Goal: Transaction & Acquisition: Obtain resource

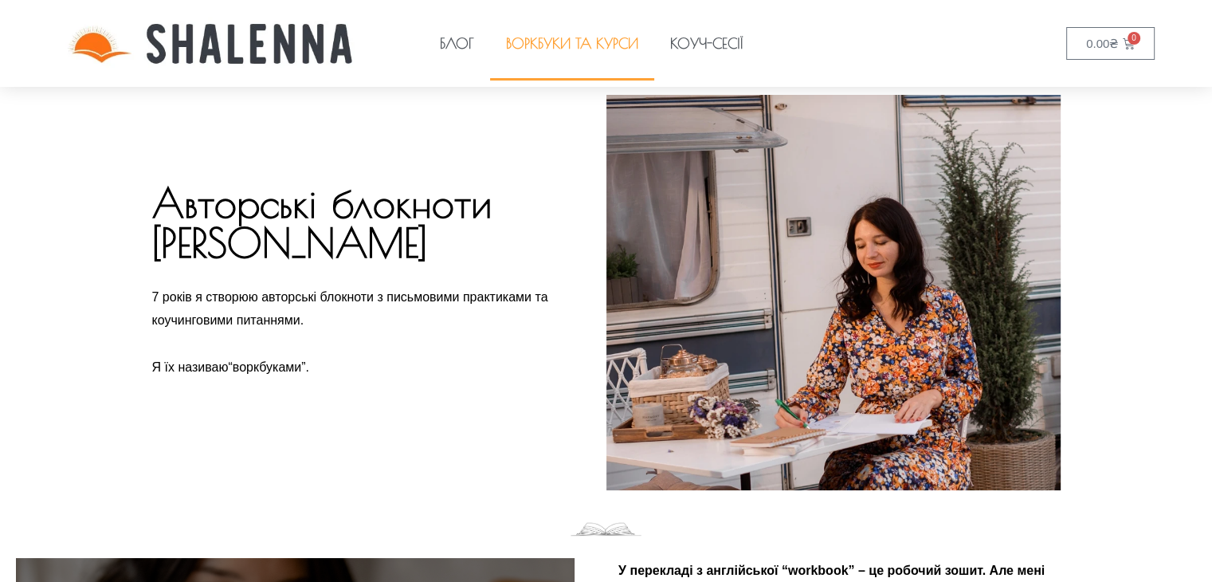
click at [569, 56] on link "Воркбуки та курси" at bounding box center [572, 43] width 164 height 73
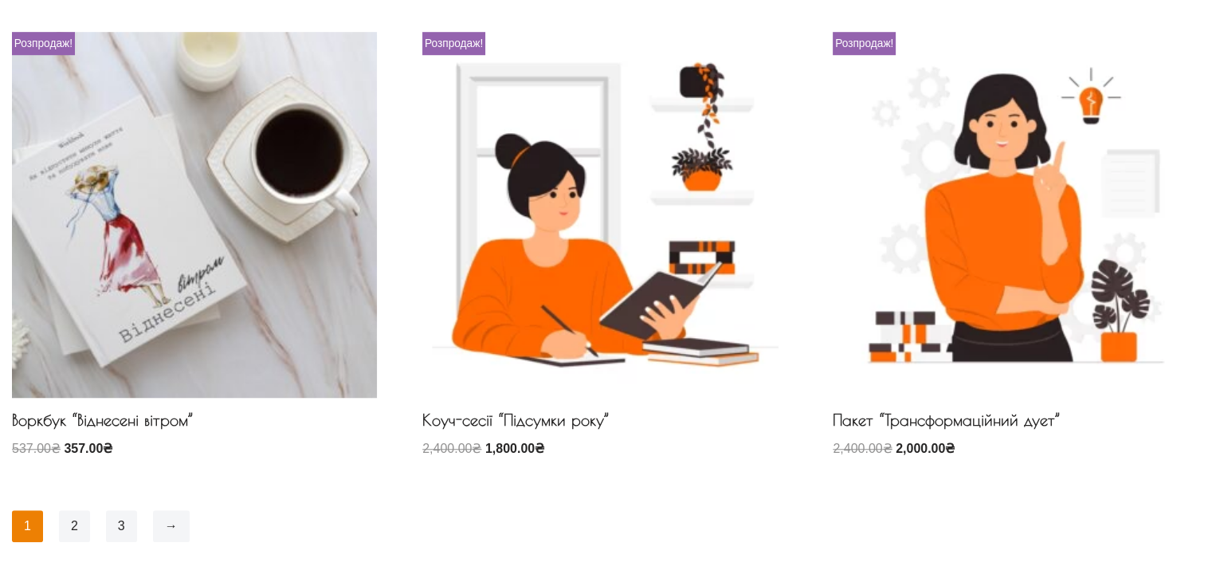
scroll to position [1195, 0]
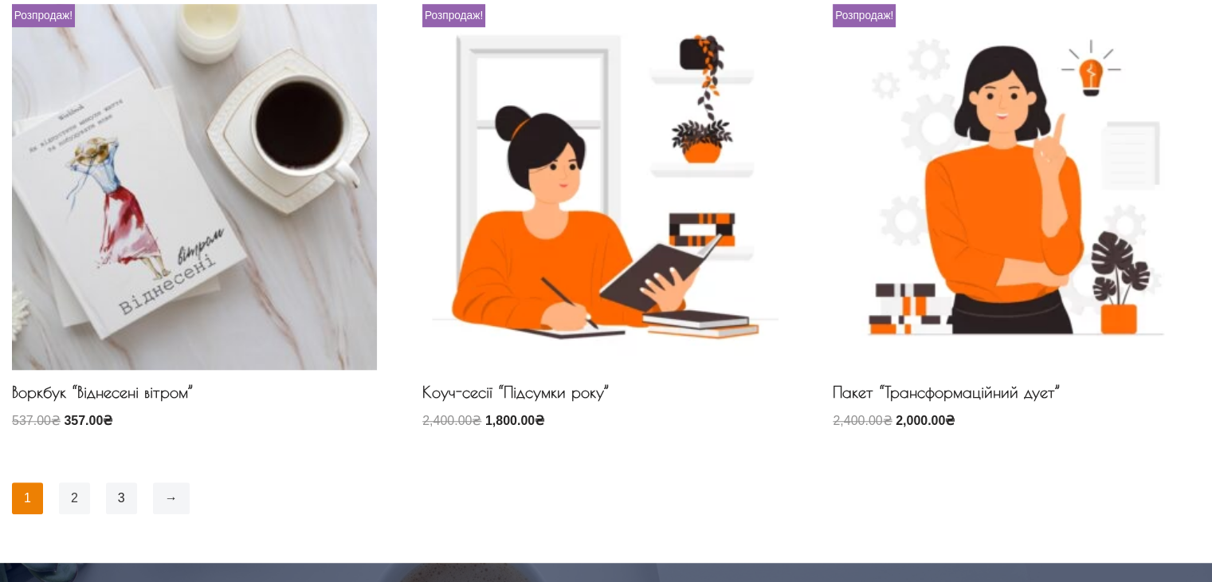
click at [73, 496] on link "2" at bounding box center [74, 498] width 31 height 32
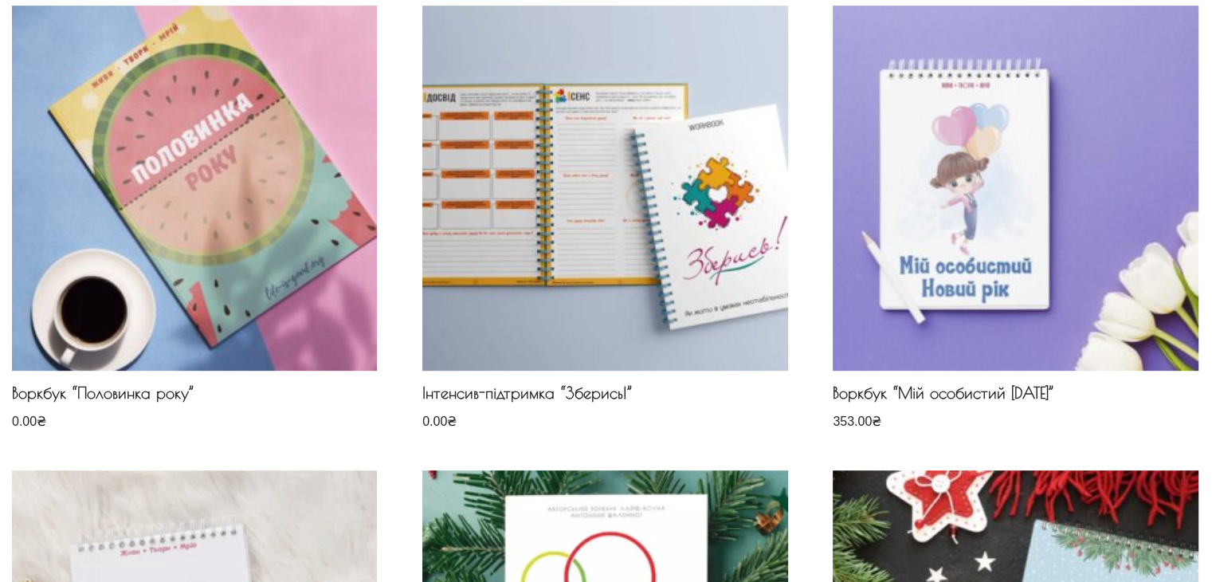
scroll to position [717, 0]
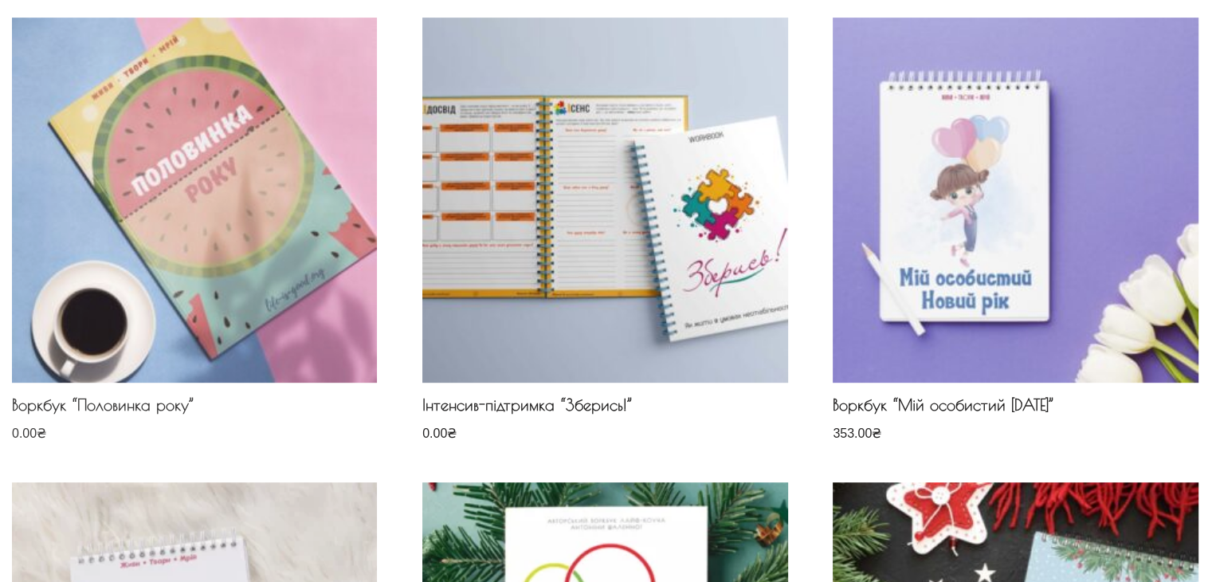
click at [198, 252] on img at bounding box center [194, 200] width 365 height 365
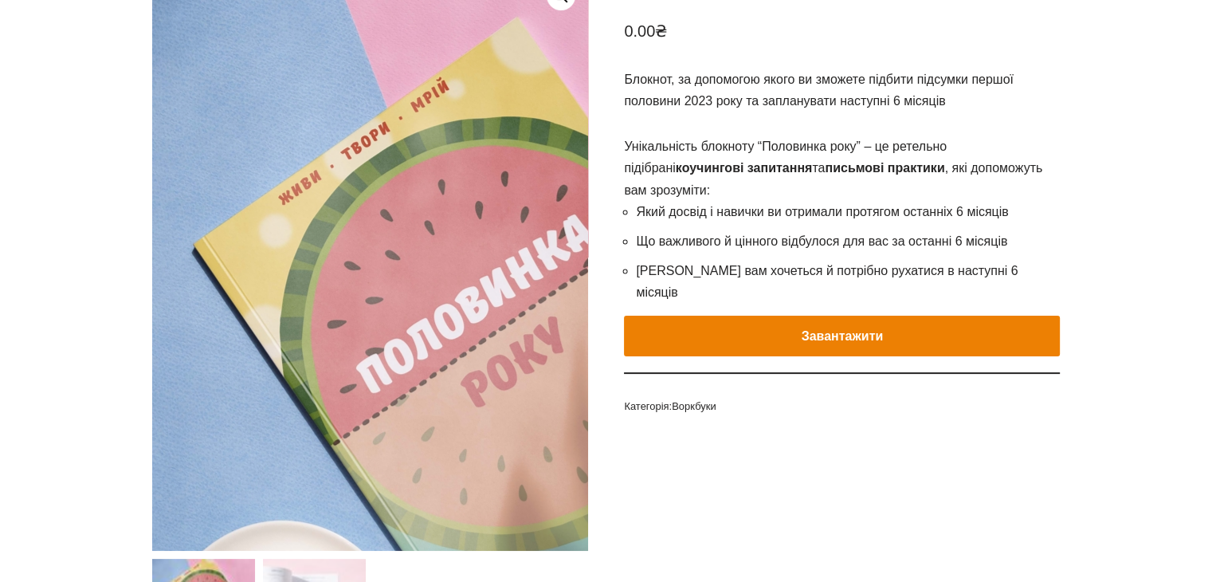
scroll to position [239, 0]
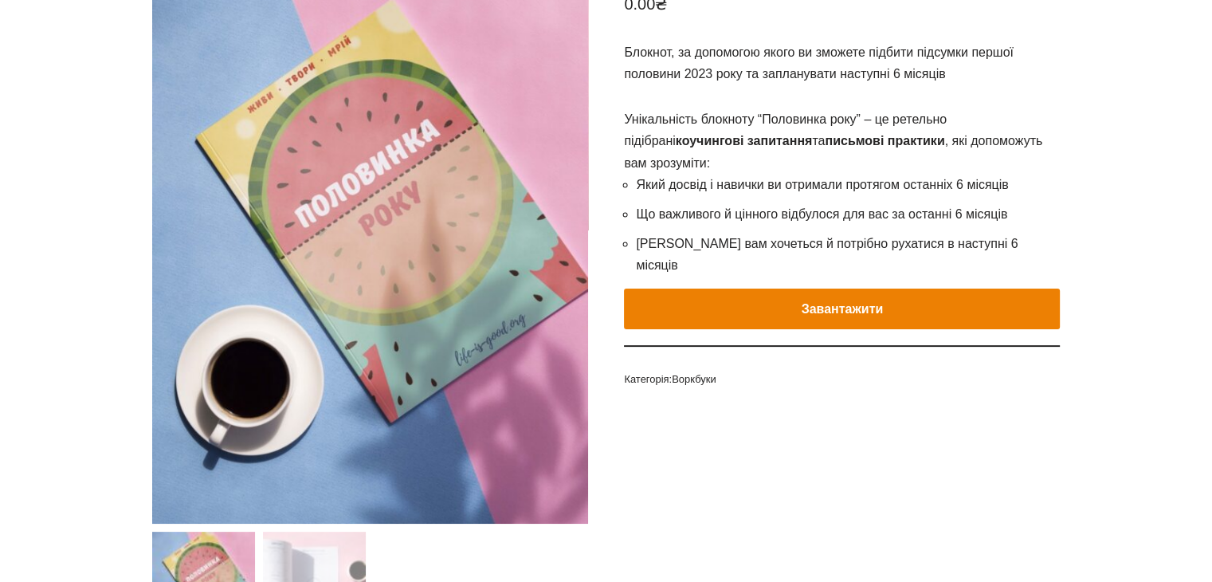
click at [738, 288] on button "Завантажити" at bounding box center [842, 308] width 436 height 41
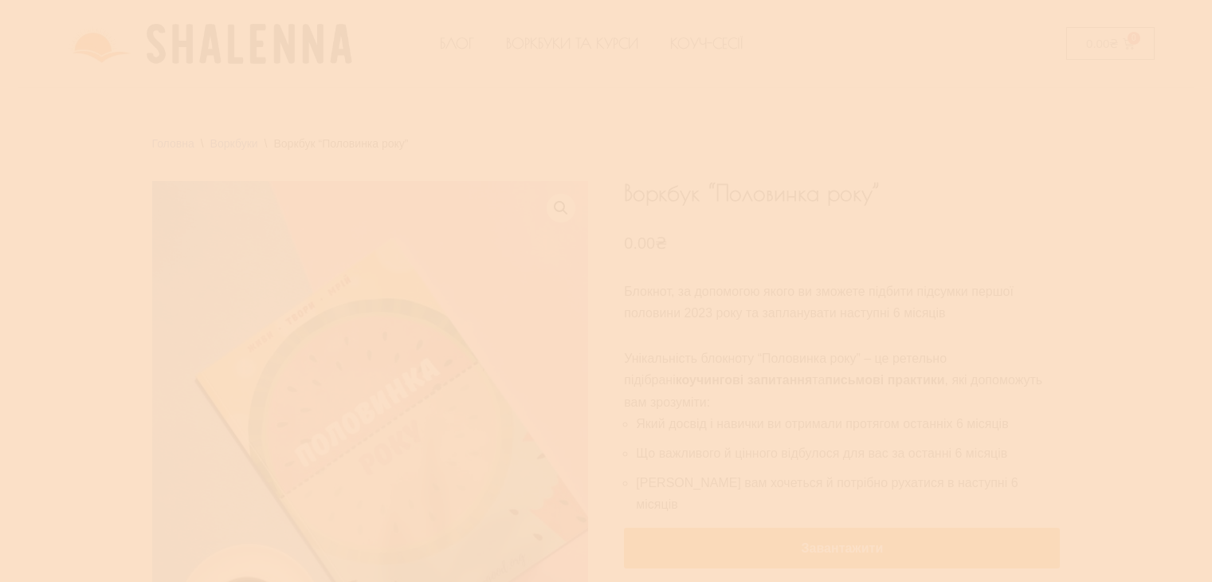
scroll to position [239, 0]
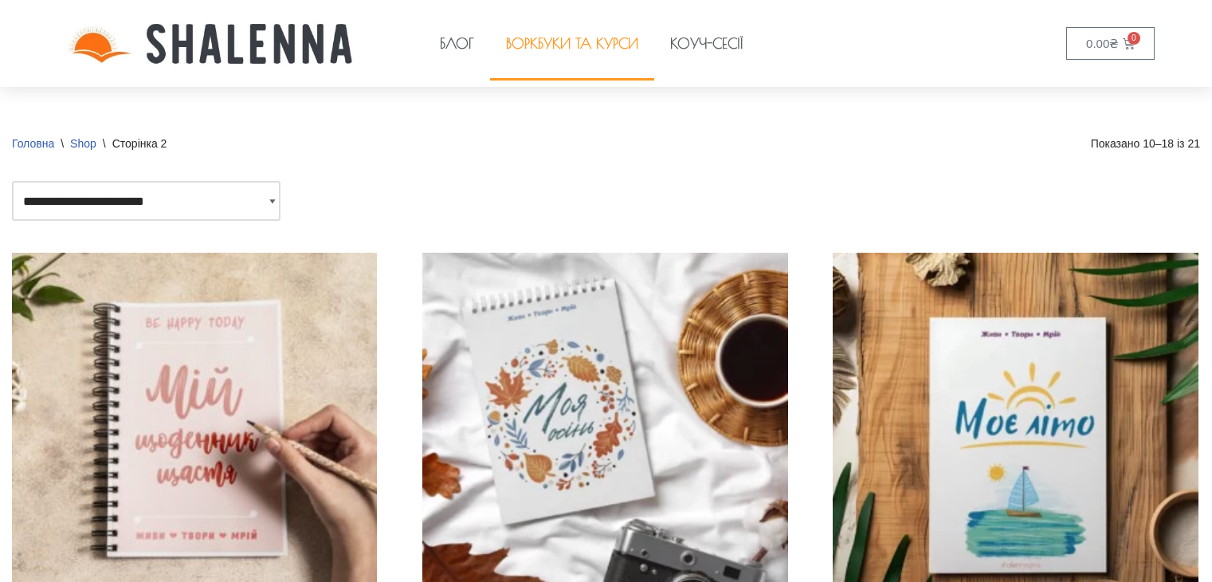
scroll to position [717, 0]
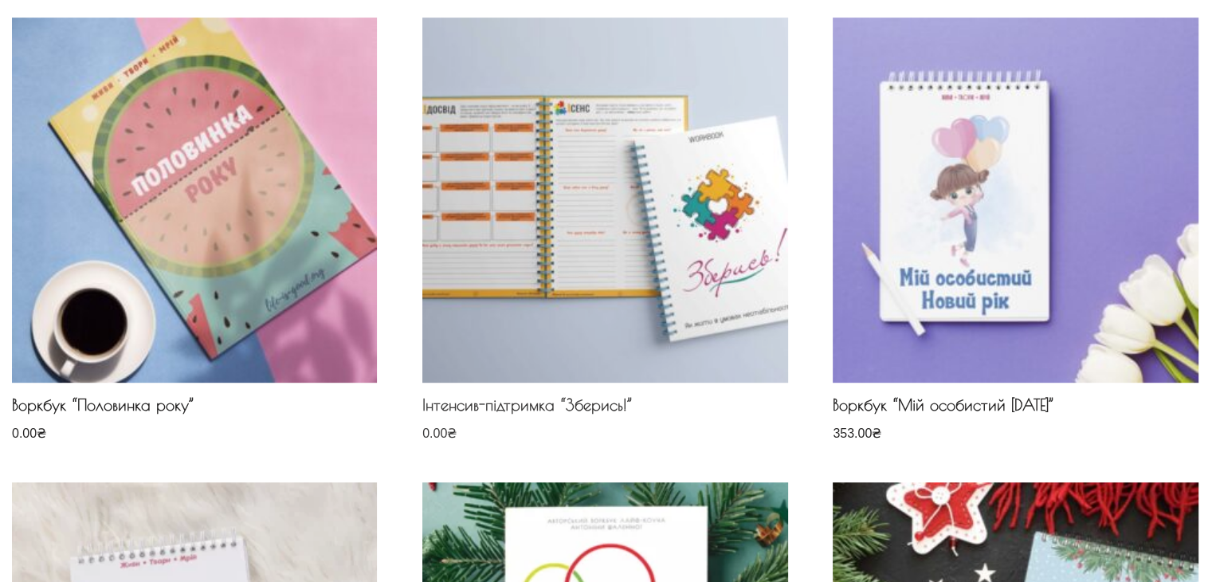
click at [629, 270] on img at bounding box center [604, 200] width 365 height 365
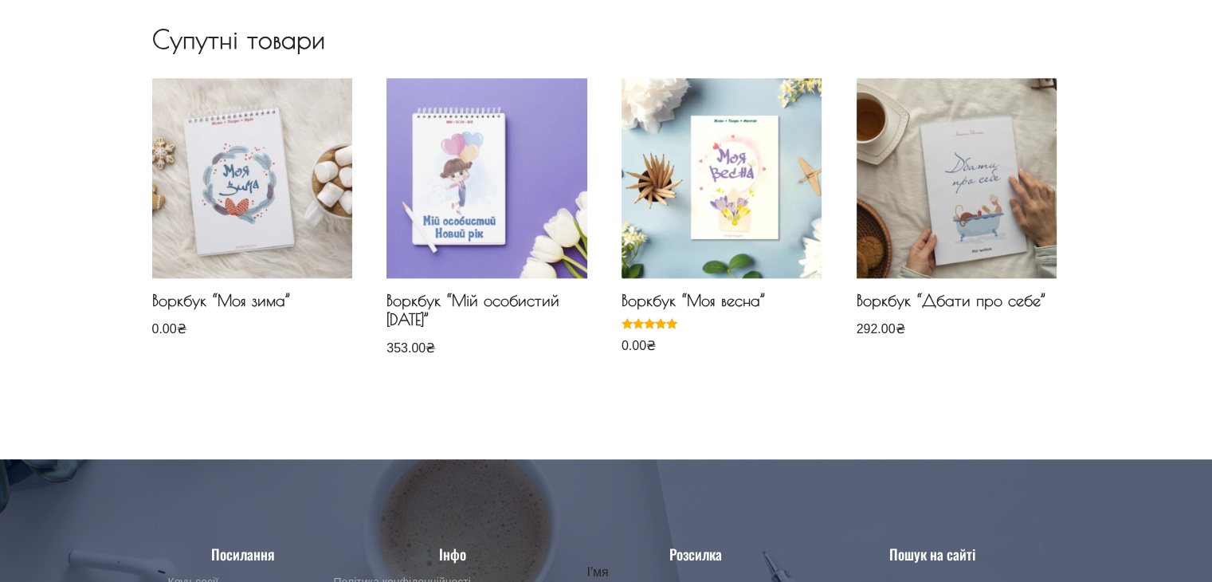
scroll to position [1673, 0]
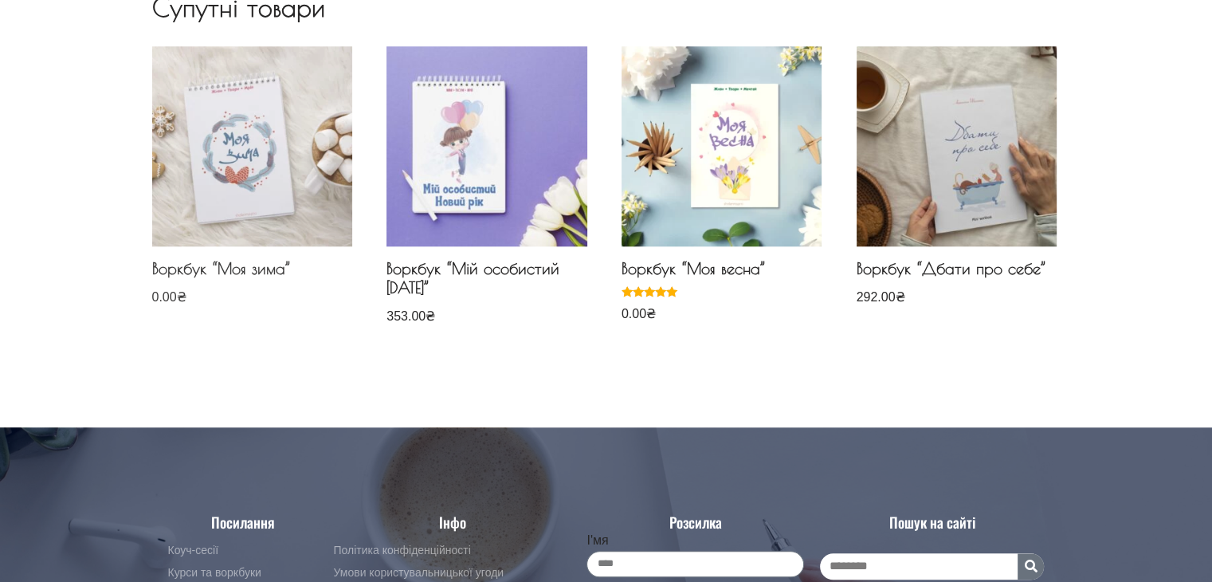
click at [241, 165] on img at bounding box center [252, 146] width 200 height 200
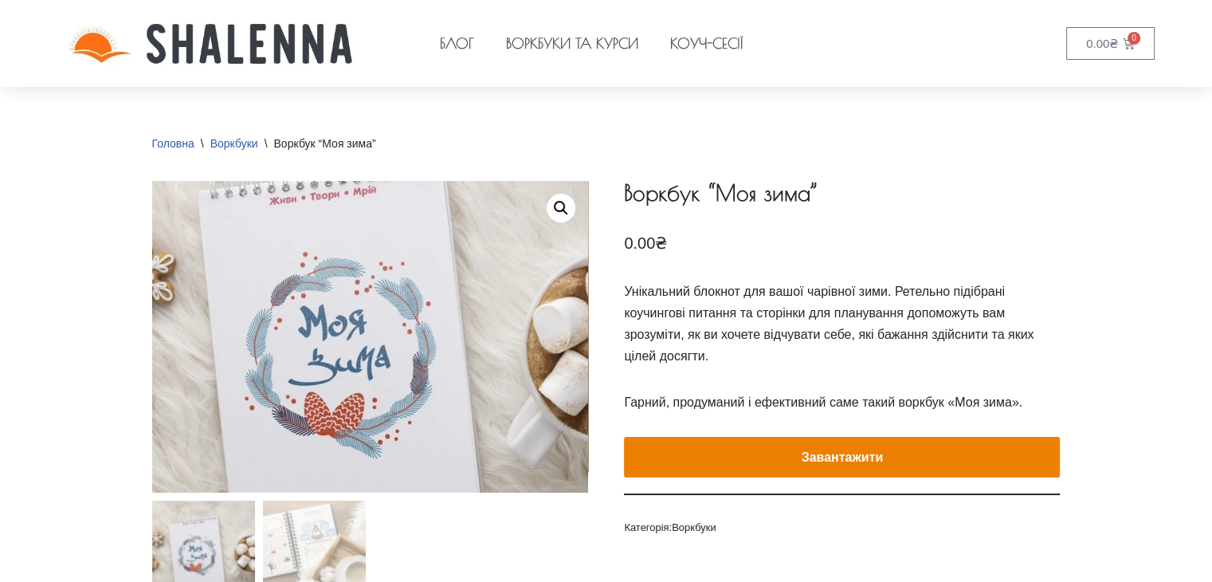
scroll to position [239, 0]
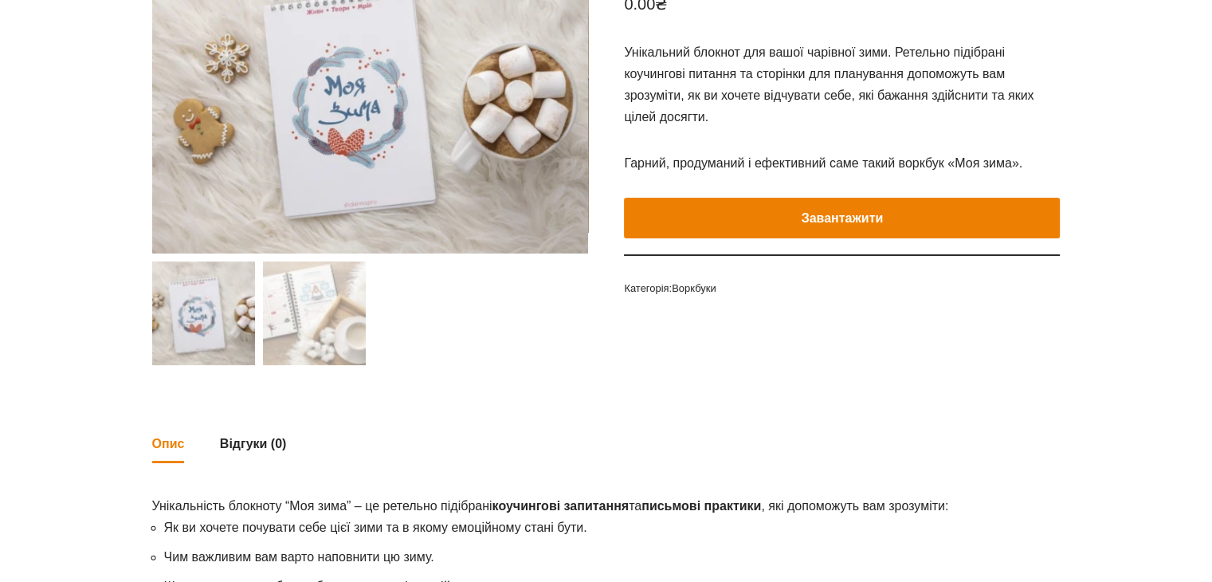
click at [770, 222] on button "Завантажити" at bounding box center [842, 218] width 436 height 41
